Goal: Transaction & Acquisition: Obtain resource

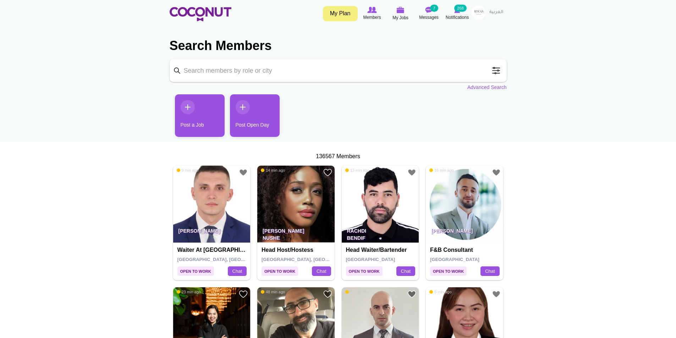
click at [294, 73] on input "Keyword" at bounding box center [338, 70] width 337 height 23
click at [494, 73] on span at bounding box center [496, 71] width 14 height 14
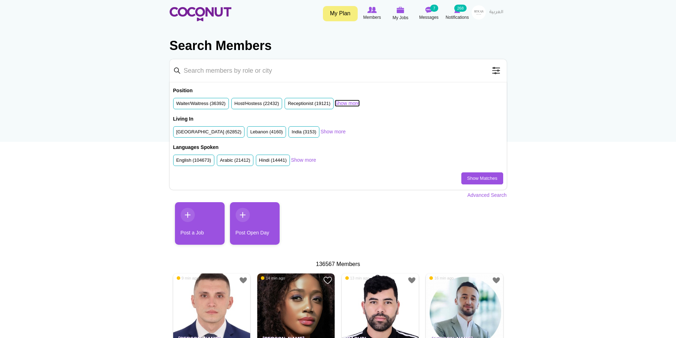
click at [354, 103] on link "Show more" at bounding box center [347, 103] width 25 height 7
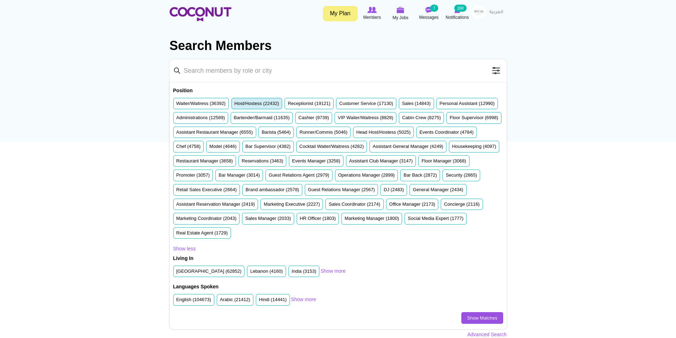
click at [249, 106] on label "Host/Hostess (22432)" at bounding box center [257, 103] width 45 height 7
click at [235, 105] on input "Host/Hostess (22432)" at bounding box center [235, 105] width 0 height 0
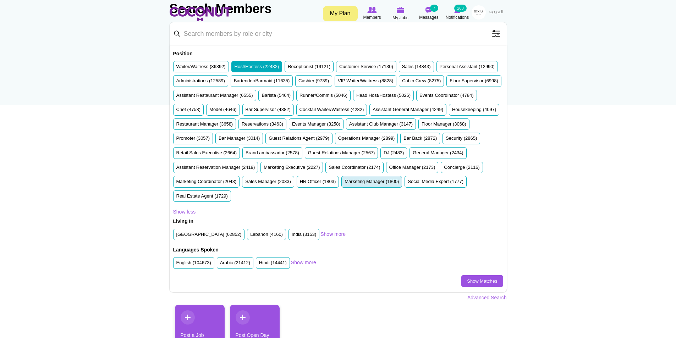
scroll to position [71, 0]
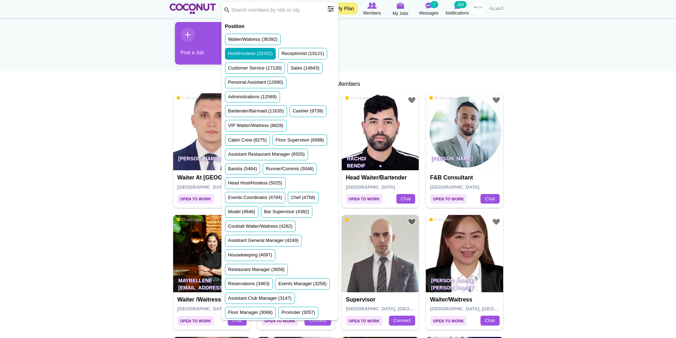
click at [251, 57] on li "Host/Hostess (22432)" at bounding box center [250, 54] width 51 height 12
click at [281, 13] on input "Keyword" at bounding box center [280, 10] width 117 height 16
click at [331, 9] on span at bounding box center [331, 9] width 14 height 14
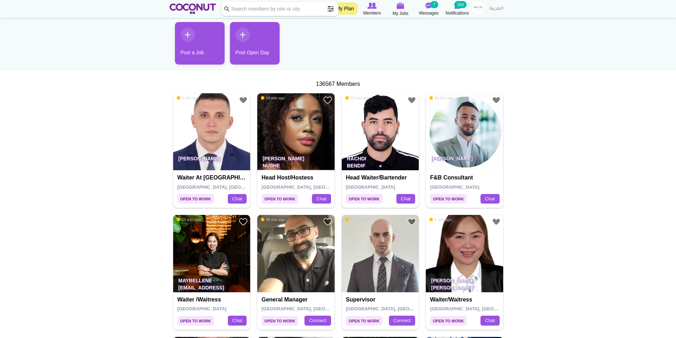
click at [331, 9] on span at bounding box center [331, 9] width 14 height 14
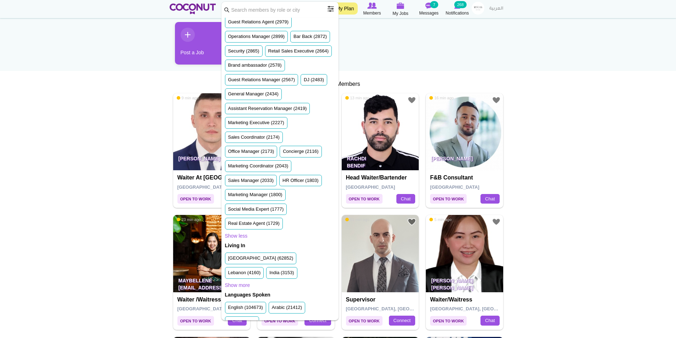
scroll to position [386, 0]
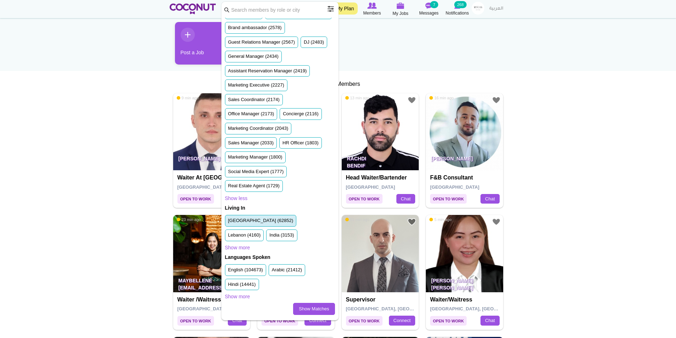
click at [251, 222] on label "United Arab Emirates (62852)" at bounding box center [260, 221] width 65 height 7
click at [228, 222] on input "United Arab Emirates (62852)" at bounding box center [228, 222] width 0 height 0
click at [239, 295] on link "Show more" at bounding box center [237, 296] width 25 height 7
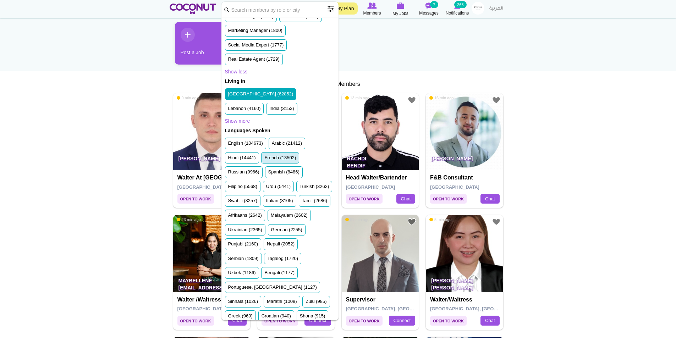
scroll to position [492, 0]
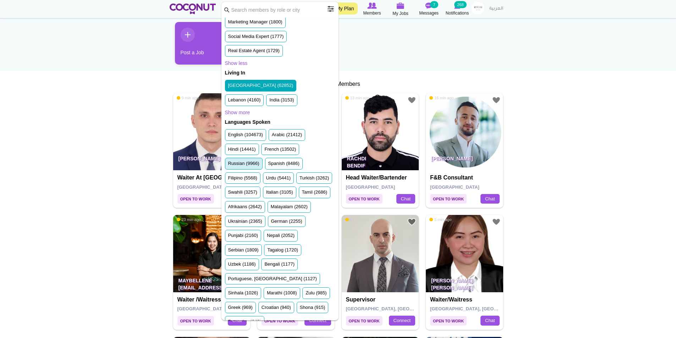
click at [252, 167] on label "Russian (9966)" at bounding box center [243, 163] width 31 height 7
click at [228, 165] on input "Russian (9966)" at bounding box center [228, 165] width 0 height 0
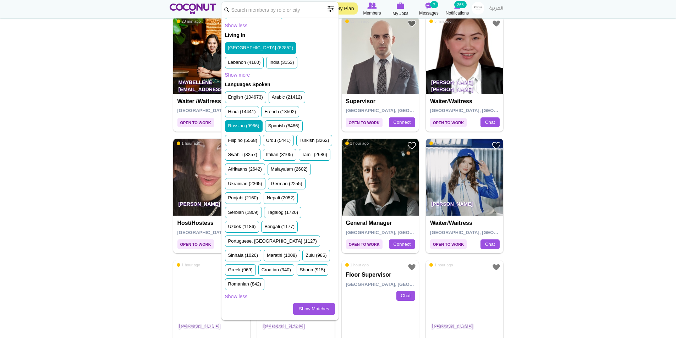
scroll to position [355, 0]
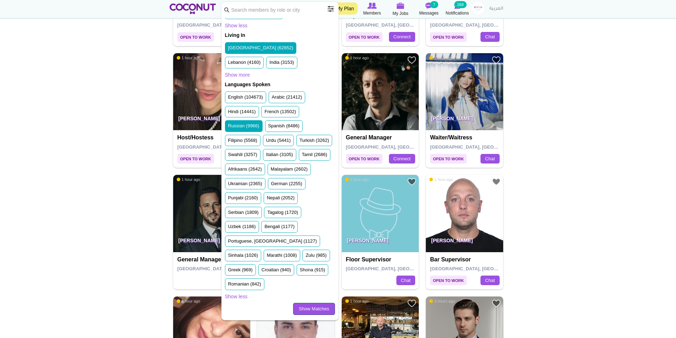
click at [321, 305] on link "Show Matches" at bounding box center [314, 309] width 42 height 12
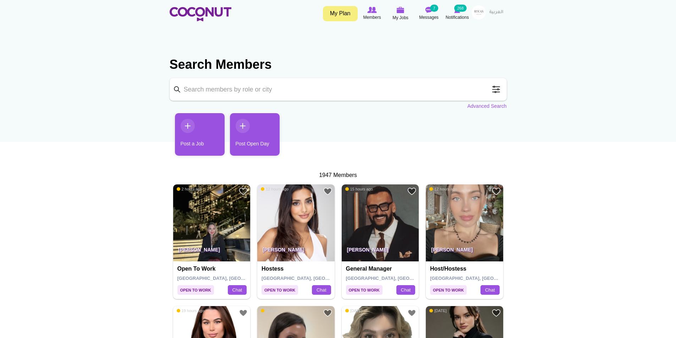
click at [458, 240] on img at bounding box center [464, 223] width 77 height 77
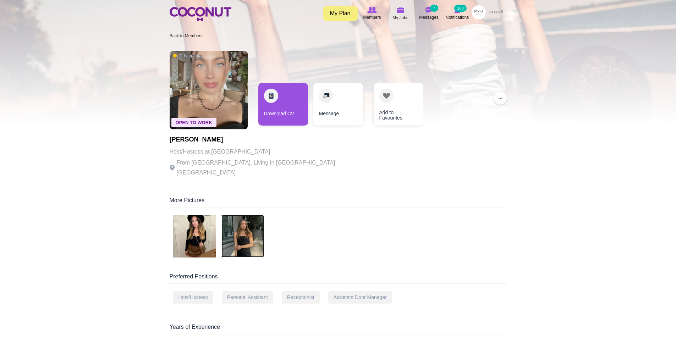
click at [252, 228] on img at bounding box center [243, 236] width 43 height 43
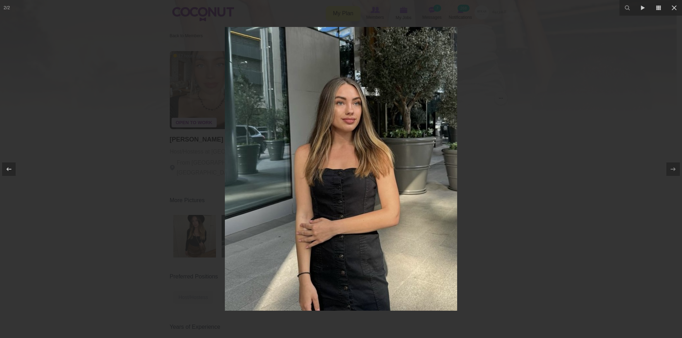
click at [184, 180] on div at bounding box center [341, 169] width 682 height 338
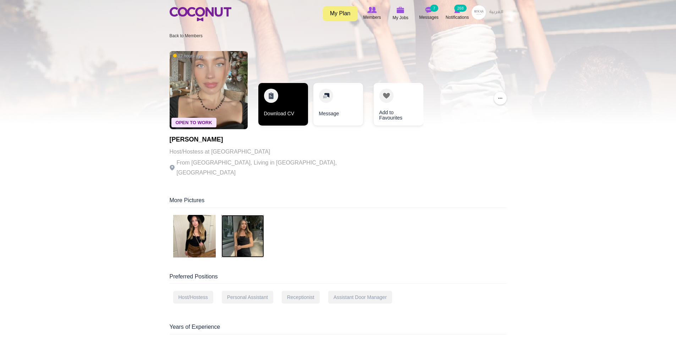
click at [276, 104] on link "Download CV" at bounding box center [283, 104] width 50 height 43
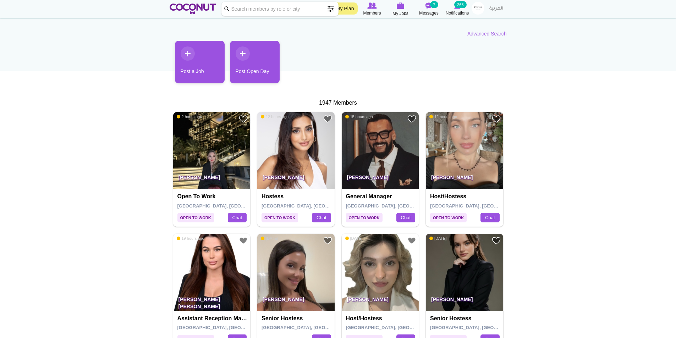
scroll to position [142, 0]
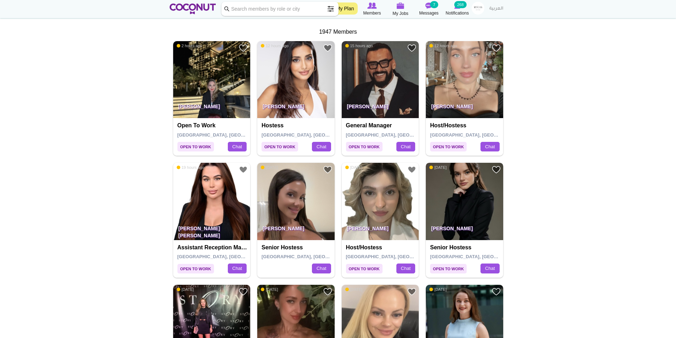
click at [451, 217] on img at bounding box center [464, 201] width 77 height 77
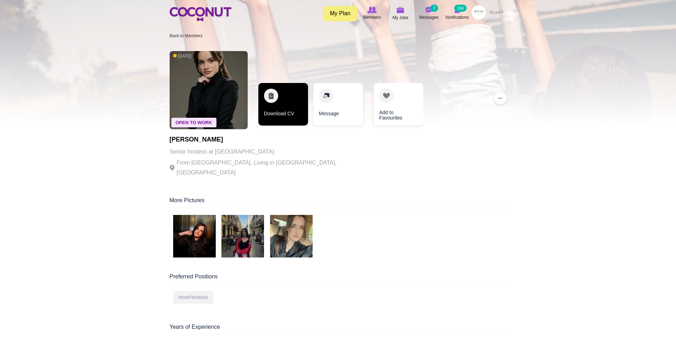
click at [280, 107] on link "Download CV" at bounding box center [283, 104] width 50 height 43
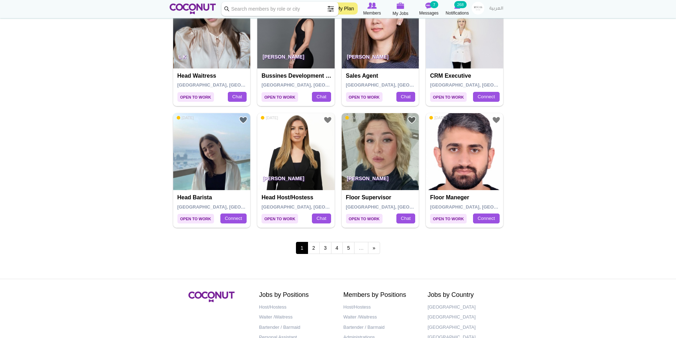
scroll to position [1172, 0]
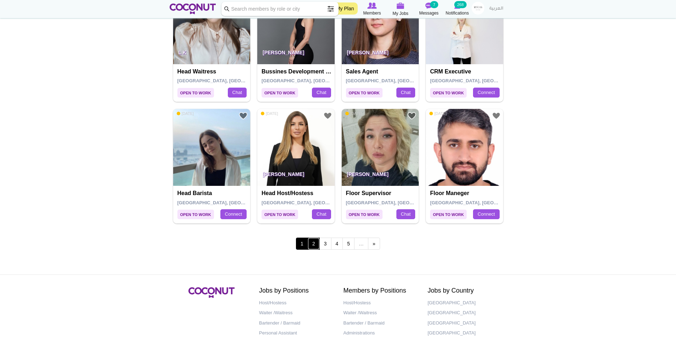
click at [311, 242] on link "2" at bounding box center [314, 244] width 12 height 12
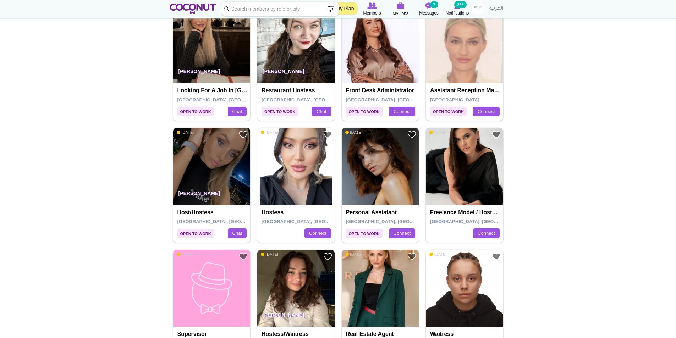
scroll to position [178, 0]
click at [202, 211] on h4 "Host/Hostess" at bounding box center [213, 212] width 71 height 6
click at [208, 196] on p "[PERSON_NAME]" at bounding box center [211, 195] width 77 height 20
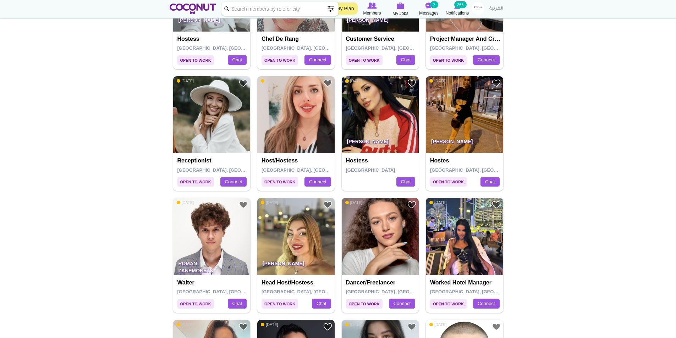
scroll to position [1207, 0]
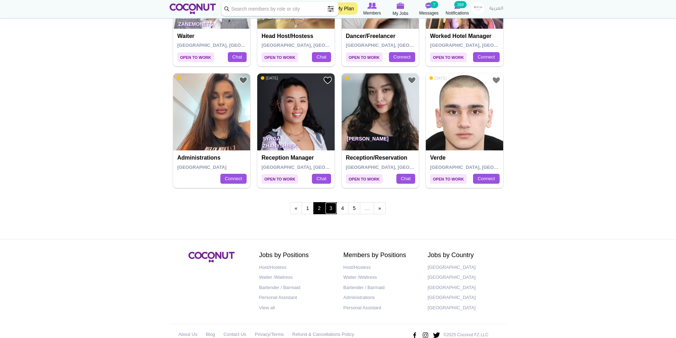
click at [334, 209] on link "3" at bounding box center [331, 208] width 12 height 12
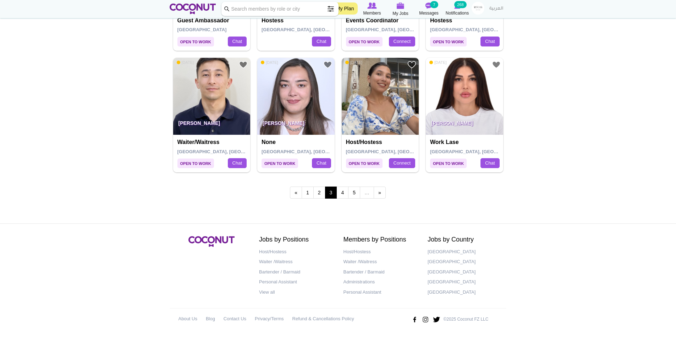
scroll to position [1187, 0]
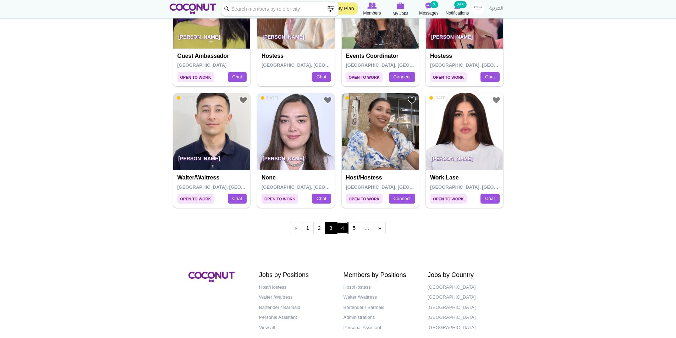
click at [343, 229] on link "4" at bounding box center [343, 228] width 12 height 12
